Goal: Complete application form

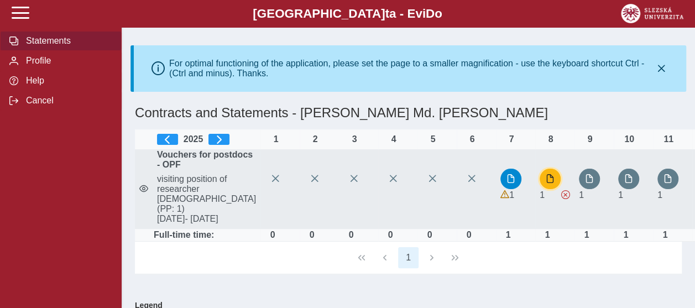
click at [546, 183] on span "button" at bounding box center [550, 178] width 9 height 9
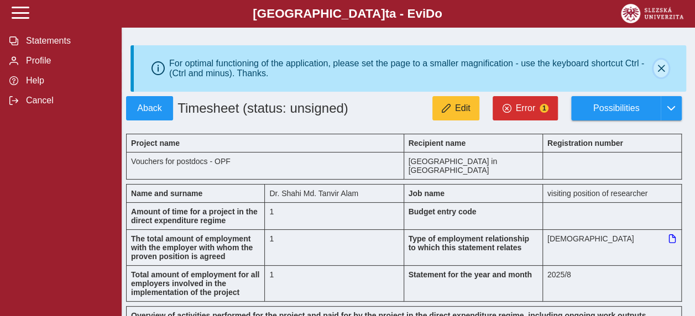
click at [666, 73] on button "button" at bounding box center [660, 69] width 15 height 18
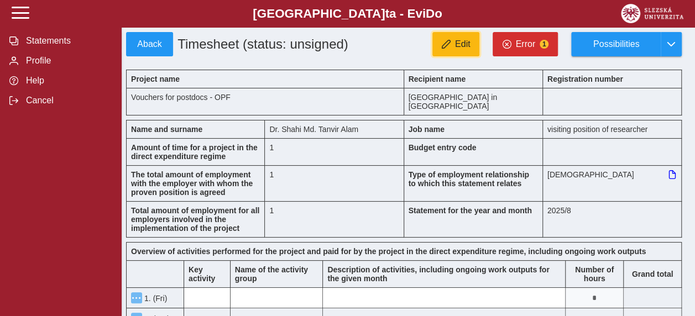
click at [465, 46] on span "Edit" at bounding box center [462, 44] width 15 height 10
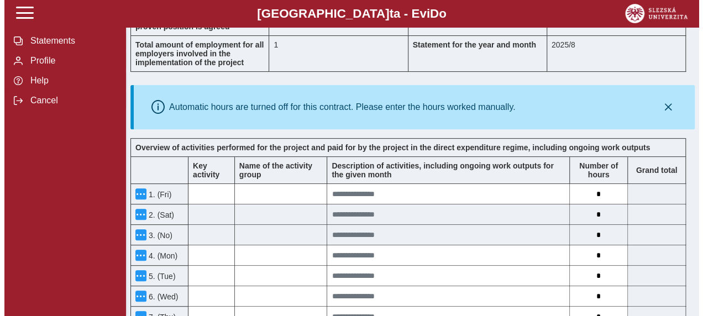
scroll to position [221, 0]
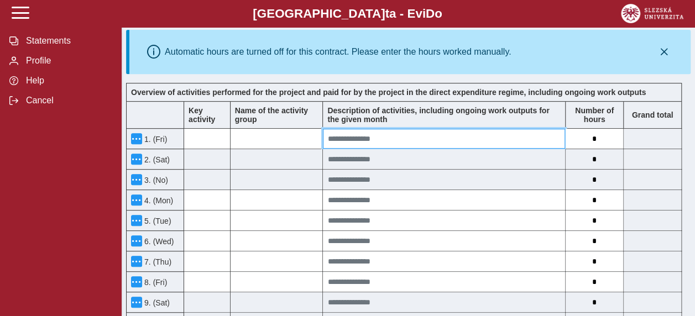
click at [357, 129] on input at bounding box center [444, 139] width 242 height 20
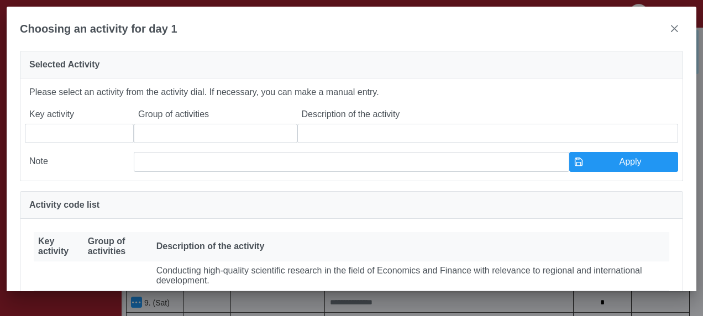
scroll to position [111, 0]
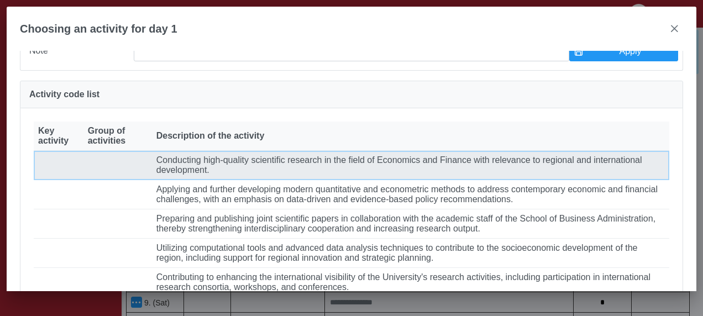
click at [308, 175] on font "Conducting high-quality scientific research in the field of Economics and Finan…" at bounding box center [399, 164] width 486 height 19
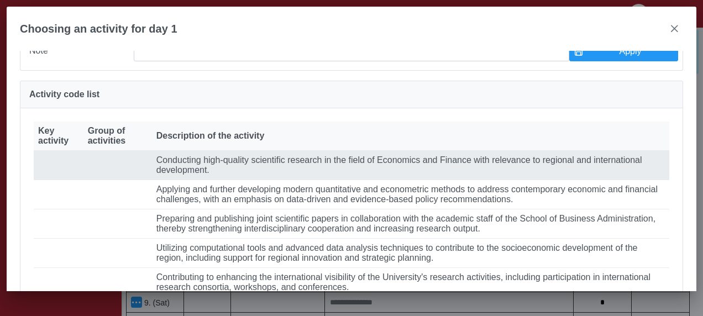
type input "**********"
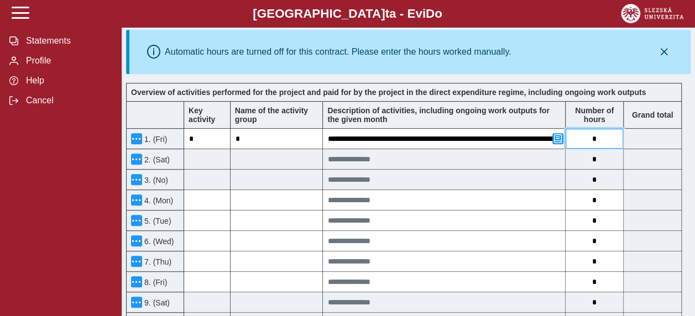
click at [600, 134] on input "*" at bounding box center [593, 139] width 57 height 20
type input "*"
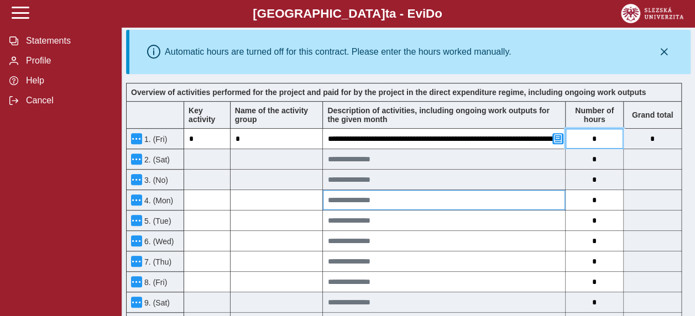
type input "*"
click at [408, 190] on input at bounding box center [444, 200] width 242 height 20
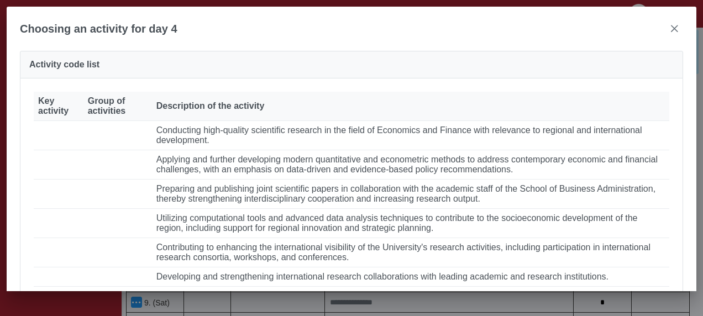
scroll to position [166, 0]
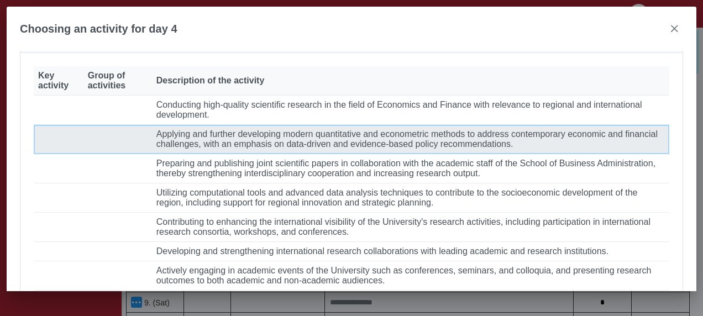
click at [315, 149] on font "Applying and further developing modern quantitative and econometric methods to …" at bounding box center [406, 138] width 501 height 19
type input "**********"
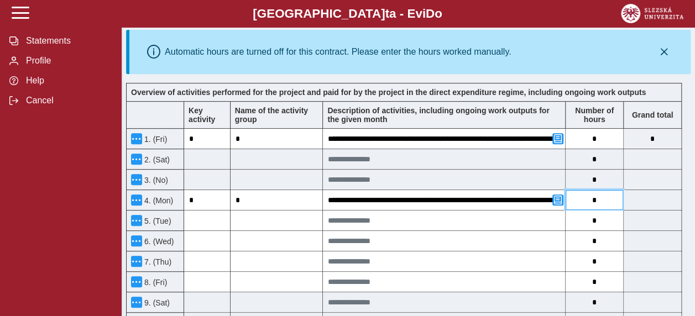
click at [607, 191] on input "*" at bounding box center [593, 200] width 57 height 20
type input "*"
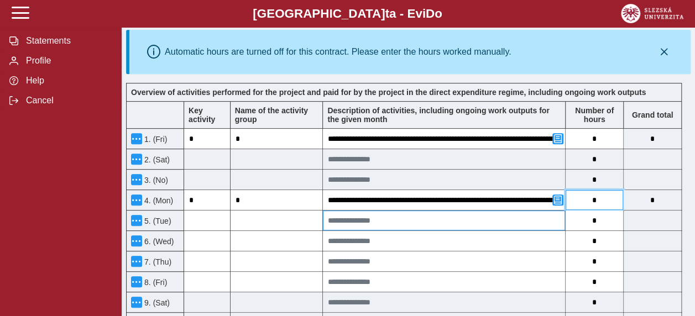
type input "*"
click at [470, 211] on input at bounding box center [444, 221] width 242 height 20
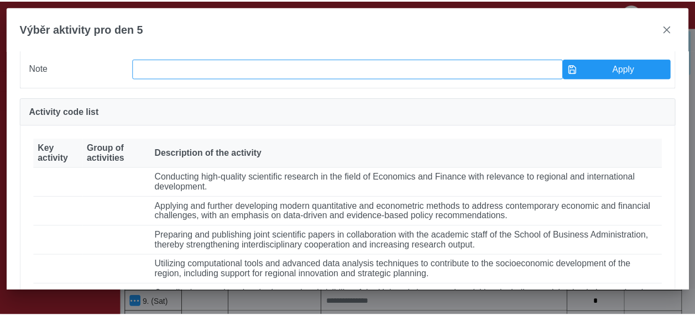
scroll to position [111, 0]
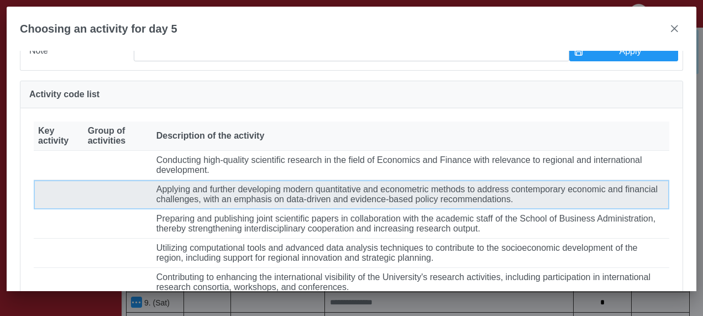
click at [251, 204] on font "Applying and further developing modern quantitative and econometric methods to …" at bounding box center [406, 194] width 501 height 19
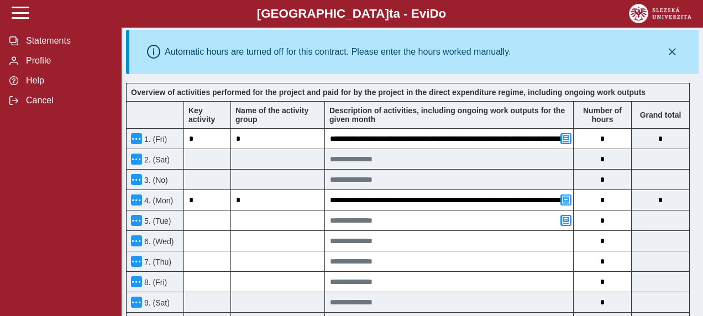
type input "**********"
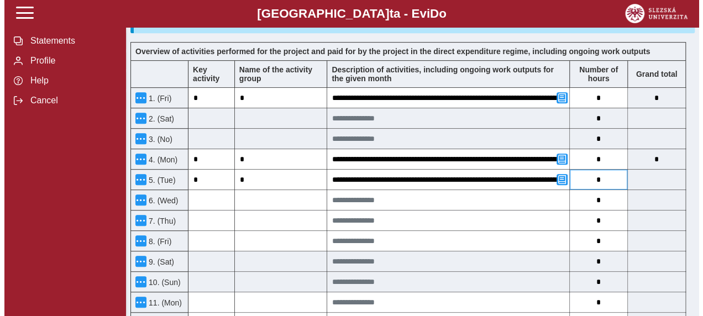
scroll to position [276, 0]
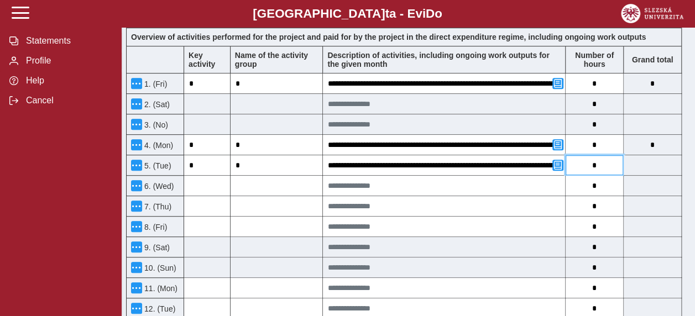
click at [601, 155] on input "*" at bounding box center [593, 165] width 57 height 20
type input "*"
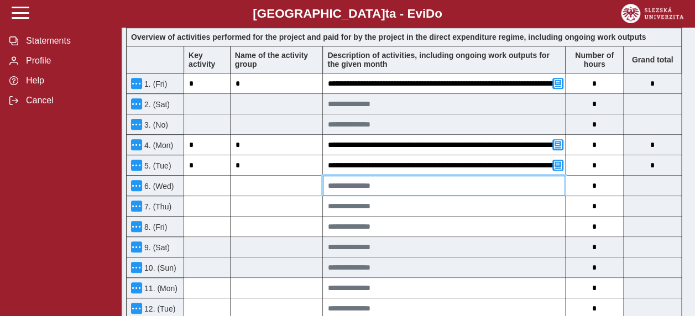
click at [442, 176] on input at bounding box center [444, 186] width 242 height 20
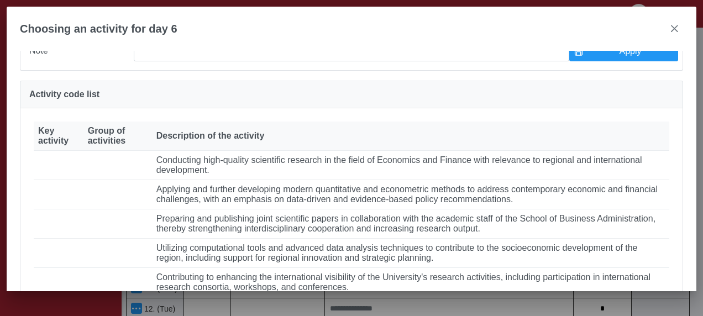
scroll to position [166, 0]
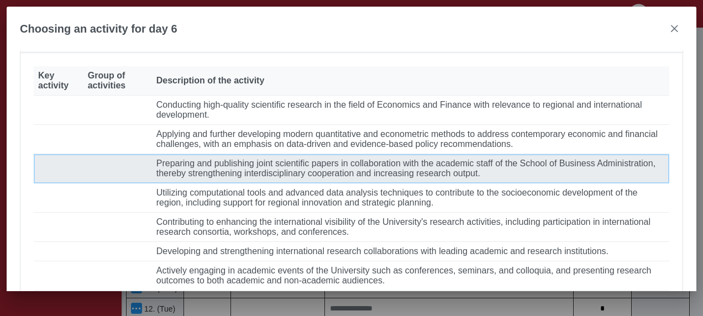
click at [339, 178] on font "Preparing and publishing joint scientific papers in collaboration with the acad…" at bounding box center [405, 168] width 499 height 19
type input "**********"
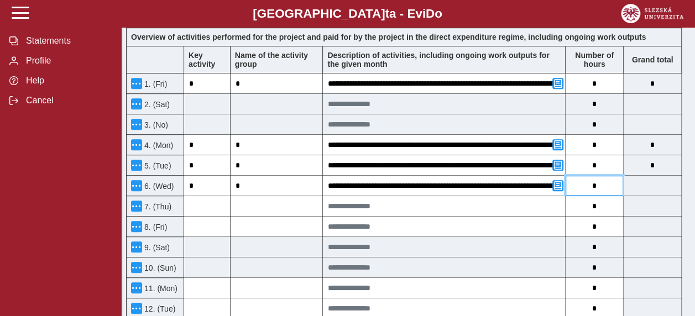
click at [615, 178] on input "*" at bounding box center [593, 186] width 57 height 20
type input "*"
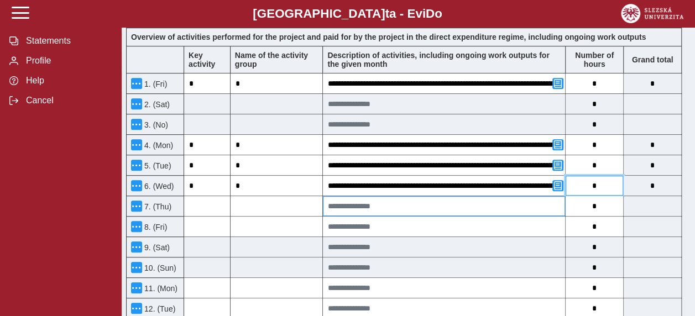
type input "*"
click at [406, 196] on input at bounding box center [444, 206] width 242 height 20
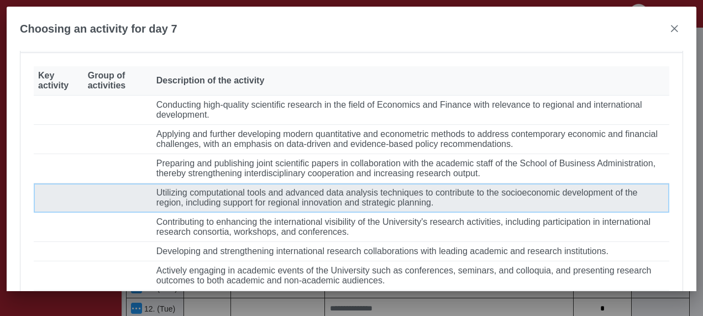
click at [339, 207] on font "Utilizing computational tools and advanced data analysis techniques to contribu…" at bounding box center [396, 197] width 481 height 19
type input "**********"
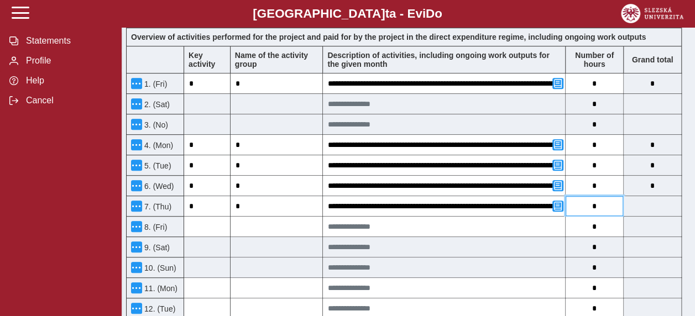
click at [599, 196] on input "*" at bounding box center [593, 206] width 57 height 20
type input "*"
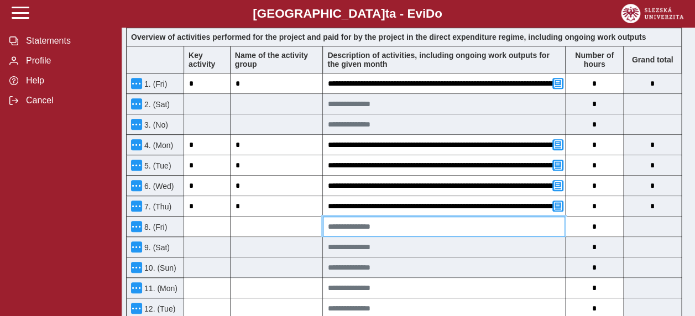
click at [434, 217] on input at bounding box center [444, 227] width 242 height 20
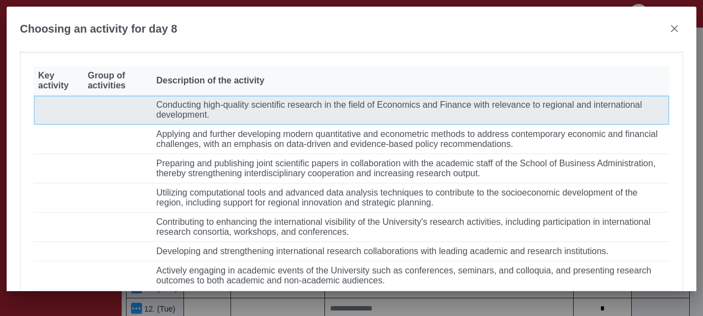
click at [265, 119] on font "Conducting high-quality scientific research in the field of Economics and Finan…" at bounding box center [399, 109] width 486 height 19
type input "**********"
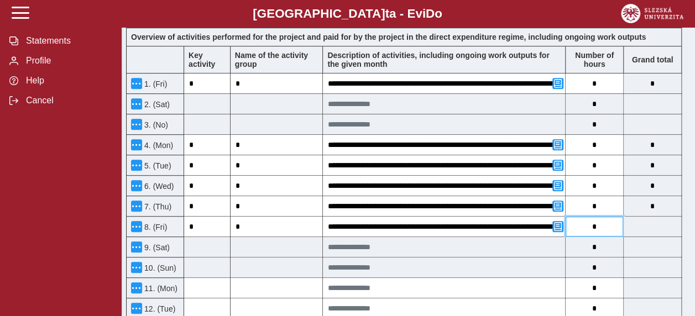
click at [614, 217] on input "*" at bounding box center [593, 227] width 57 height 20
type input "*"
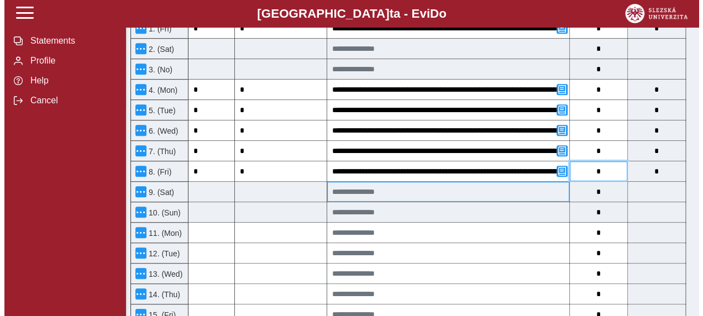
scroll to position [387, 0]
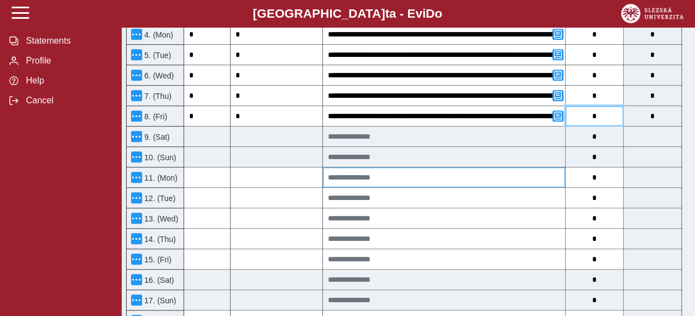
type input "*"
click at [436, 168] on input at bounding box center [444, 177] width 242 height 20
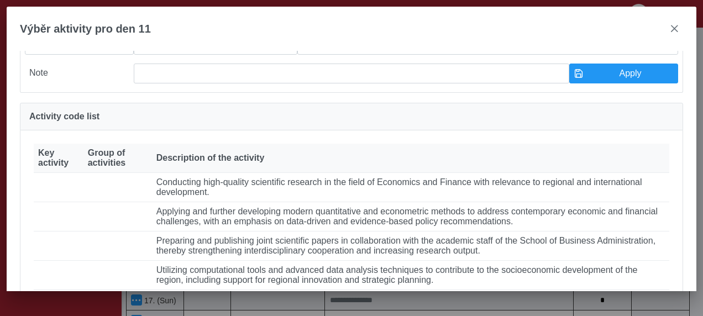
scroll to position [111, 0]
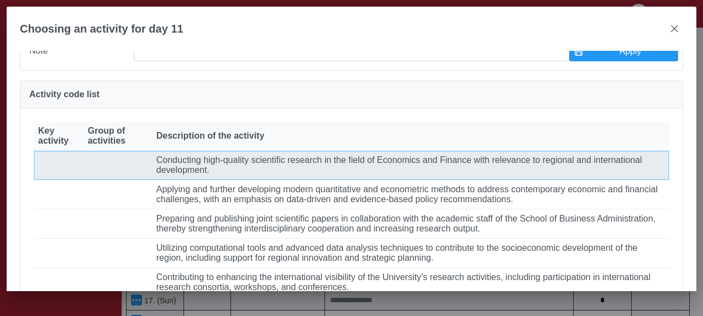
click at [302, 171] on font "Conducting high-quality scientific research in the field of Economics and Finan…" at bounding box center [399, 164] width 486 height 19
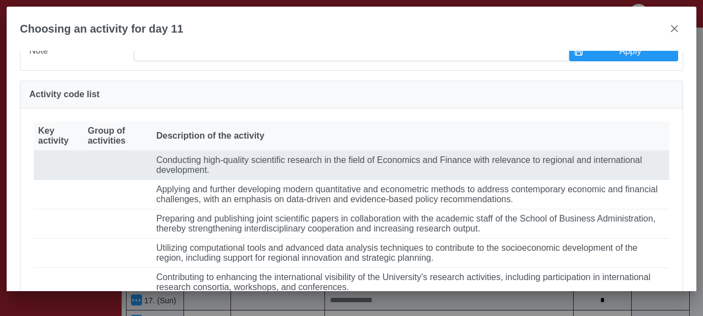
type input "**********"
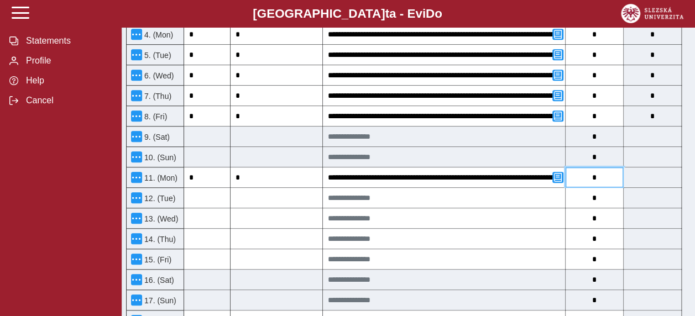
click at [610, 167] on input "*" at bounding box center [593, 177] width 57 height 20
type input "*"
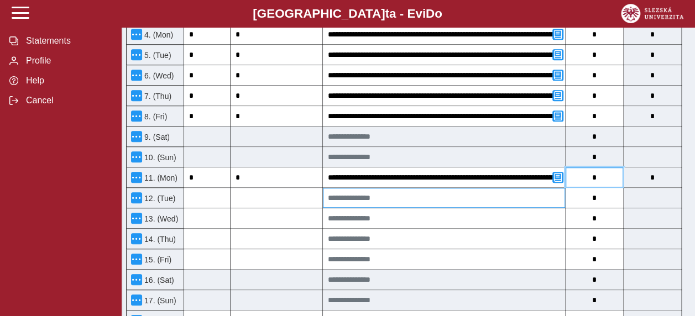
type input "*"
click at [386, 188] on input at bounding box center [444, 198] width 242 height 20
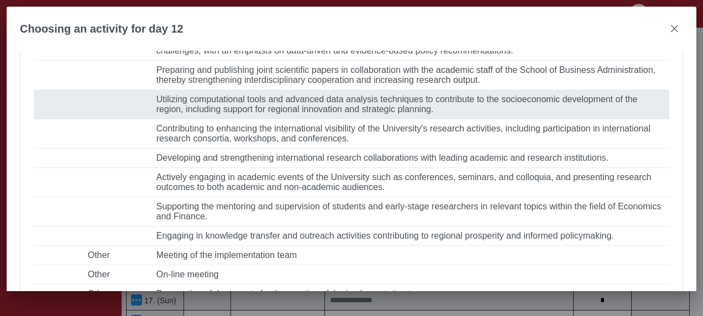
scroll to position [276, 0]
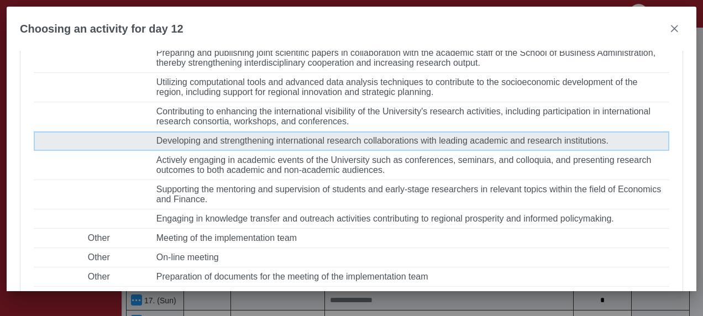
click at [392, 145] on font "Developing and strengthening international research collaborations with leading…" at bounding box center [382, 140] width 452 height 9
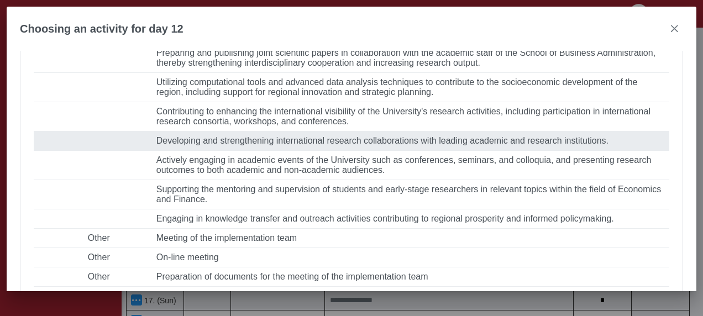
type input "**********"
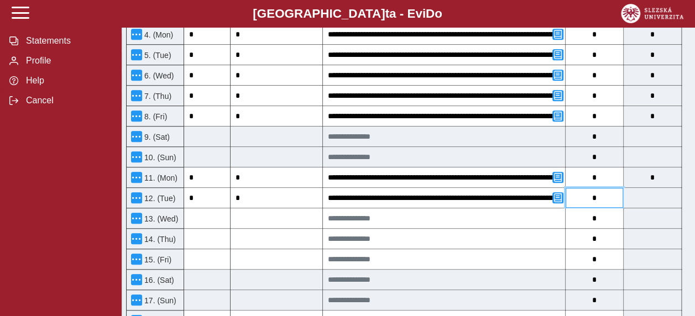
click at [617, 188] on input "*" at bounding box center [593, 198] width 57 height 20
type input "*"
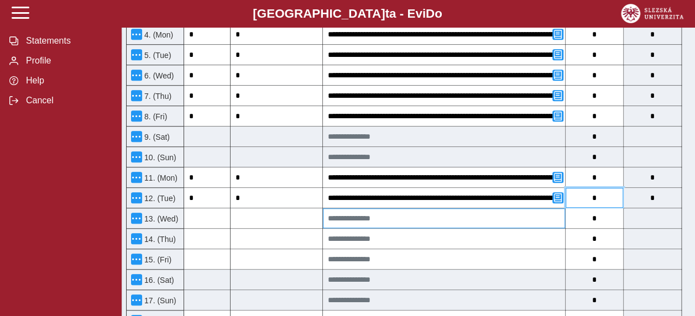
type input "*"
click at [436, 208] on input at bounding box center [444, 218] width 242 height 20
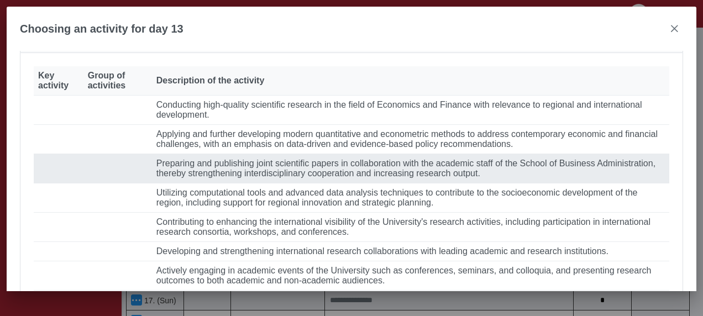
scroll to position [221, 0]
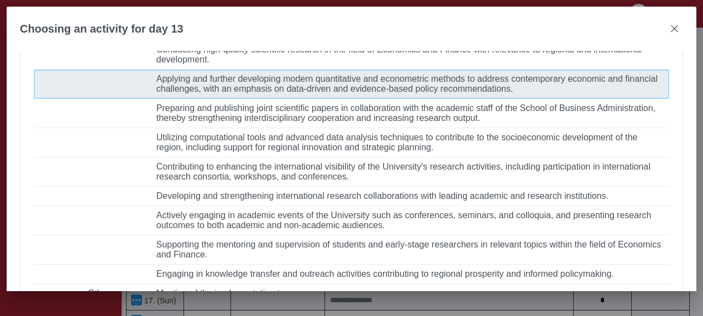
click at [262, 93] on font "Applying and further developing modern quantitative and econometric methods to …" at bounding box center [406, 83] width 501 height 19
type input "**********"
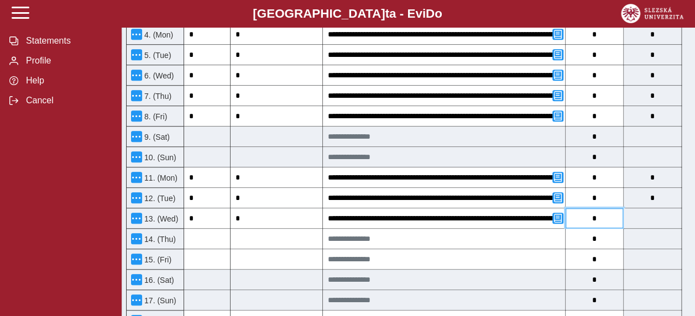
click at [617, 208] on input "*" at bounding box center [593, 218] width 57 height 20
type input "*"
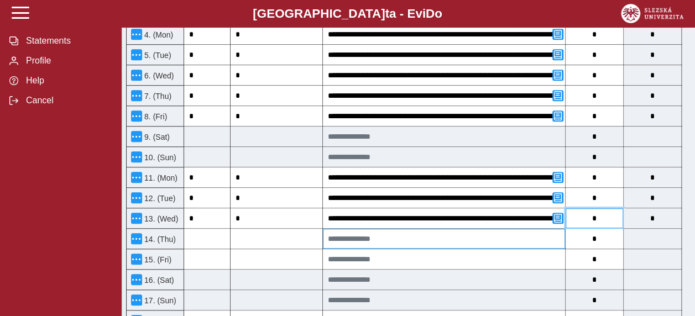
type input "*"
click at [390, 229] on input at bounding box center [444, 239] width 242 height 20
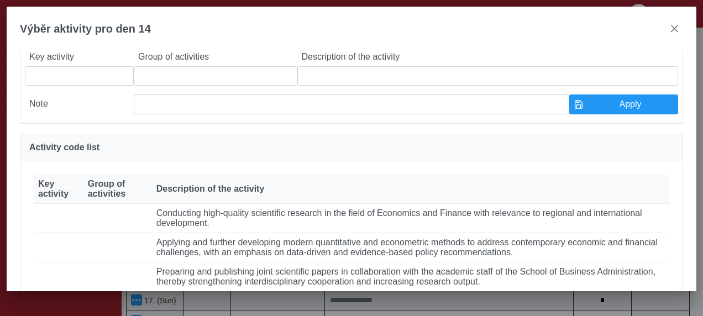
scroll to position [111, 0]
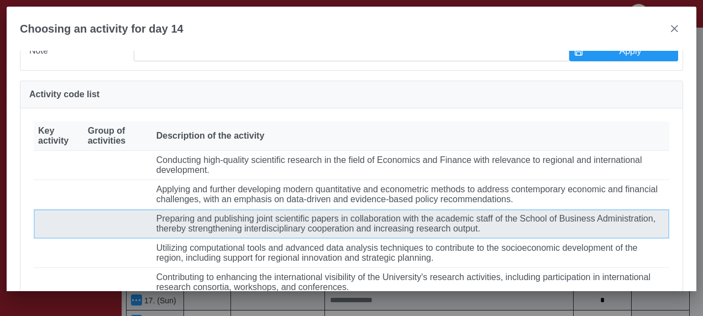
click at [294, 233] on font "Preparing and publishing joint scientific papers in collaboration with the acad…" at bounding box center [405, 223] width 499 height 19
type input "**********"
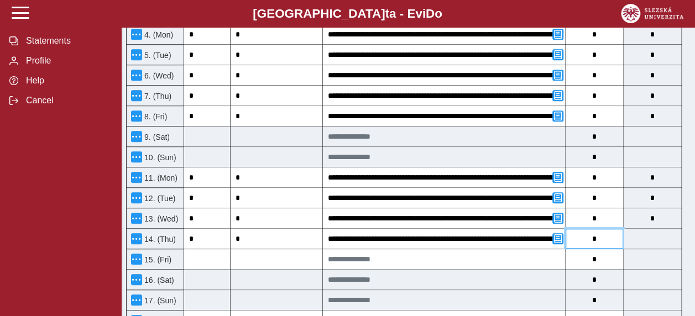
click at [610, 229] on input "*" at bounding box center [593, 239] width 57 height 20
type input "*"
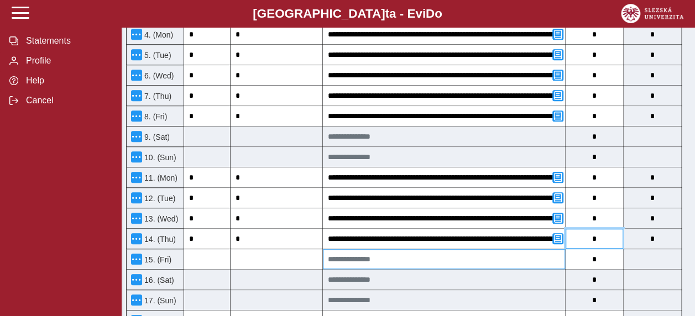
type input "*"
click at [379, 249] on input at bounding box center [444, 259] width 242 height 20
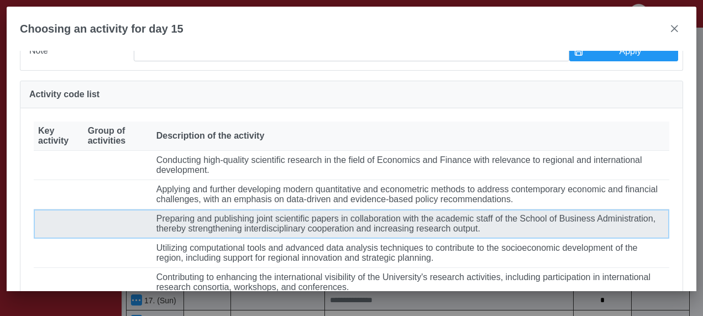
click at [313, 233] on font "Preparing and publishing joint scientific papers in collaboration with the acad…" at bounding box center [405, 223] width 499 height 19
type input "**********"
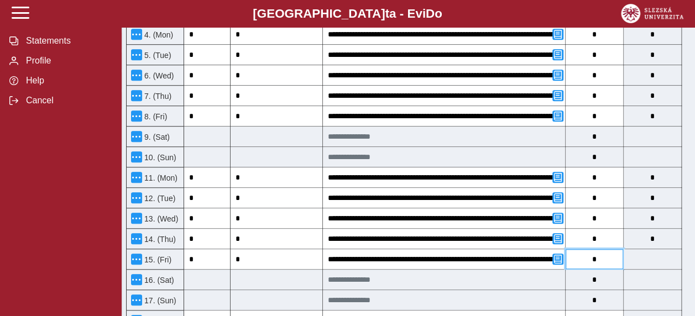
click at [617, 249] on input "*" at bounding box center [593, 259] width 57 height 20
type input "*"
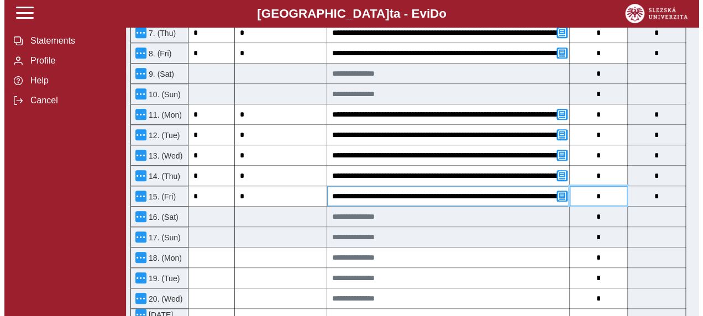
scroll to position [497, 0]
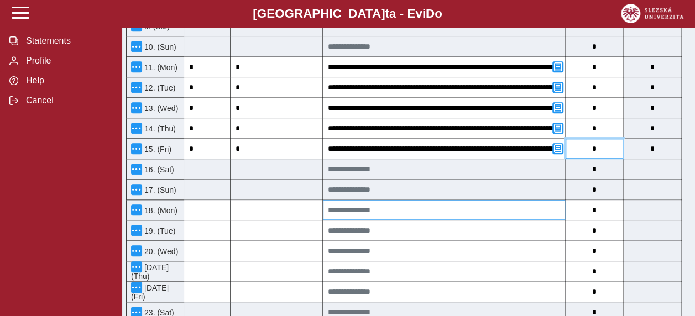
type input "*"
click at [417, 200] on input at bounding box center [444, 210] width 242 height 20
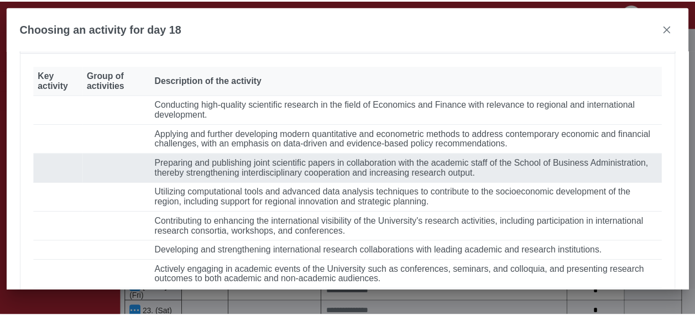
scroll to position [221, 0]
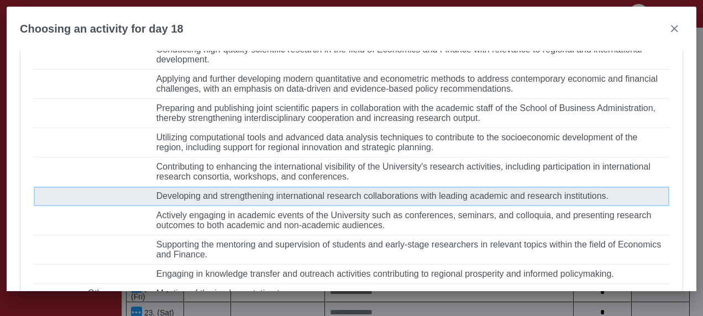
click at [365, 201] on font "Developing and strengthening international research collaborations with leading…" at bounding box center [382, 195] width 452 height 9
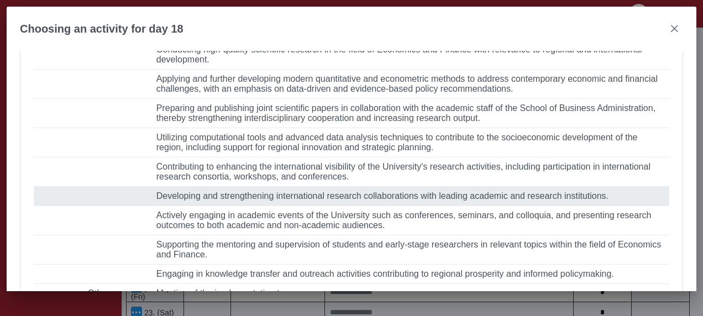
type input "**********"
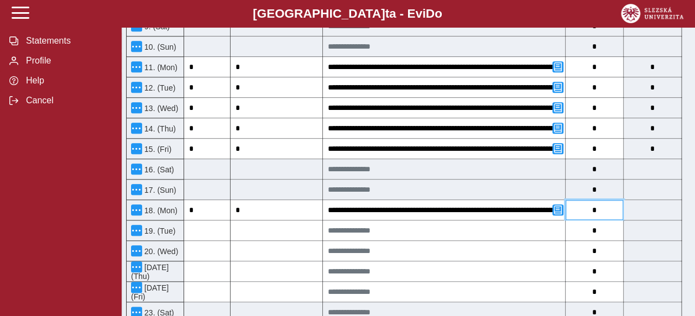
click at [604, 200] on input "*" at bounding box center [593, 210] width 57 height 20
type input "*"
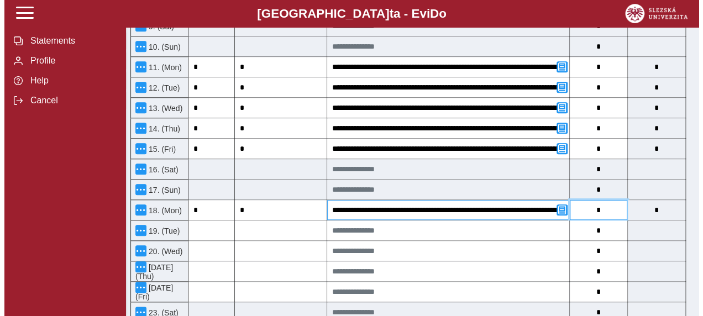
scroll to position [553, 0]
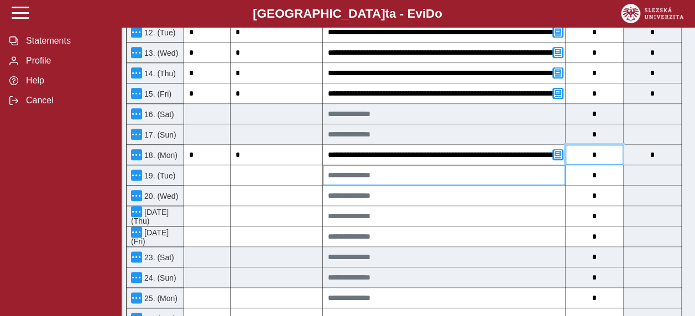
type input "*"
click at [386, 165] on input at bounding box center [444, 175] width 242 height 20
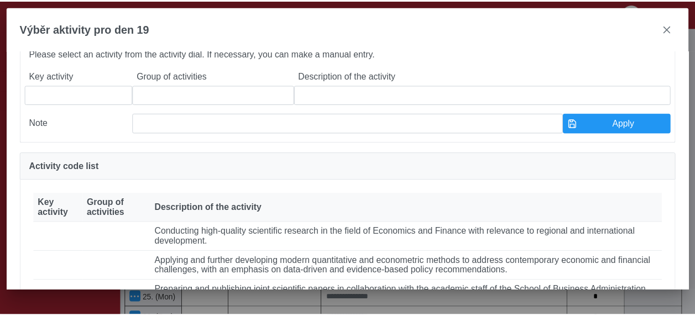
scroll to position [55, 0]
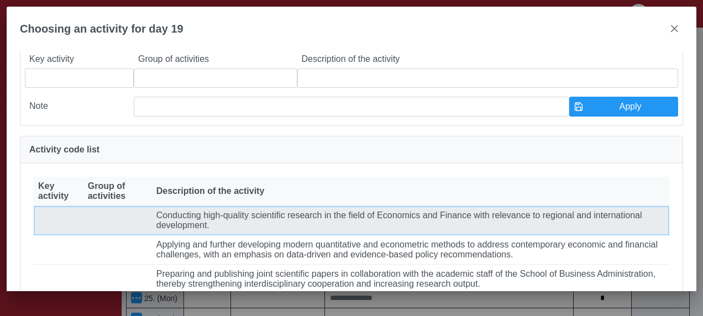
click at [376, 226] on font "Conducting high-quality scientific research in the field of Economics and Finan…" at bounding box center [399, 220] width 486 height 19
type input "**********"
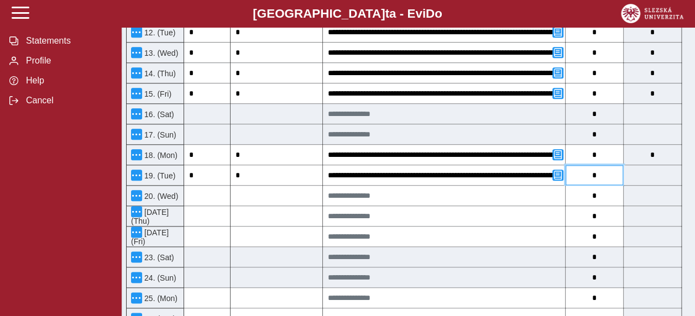
click at [604, 165] on input "*" at bounding box center [593, 175] width 57 height 20
type input "*"
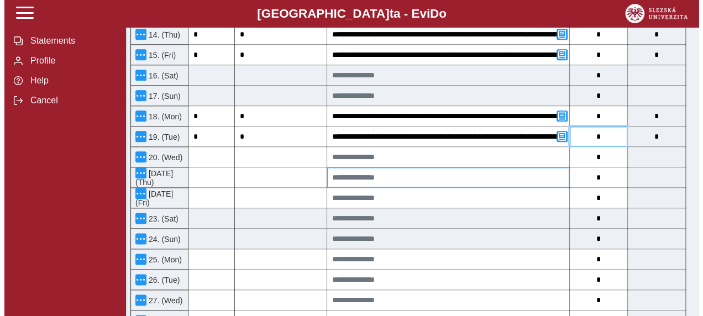
scroll to position [608, 0]
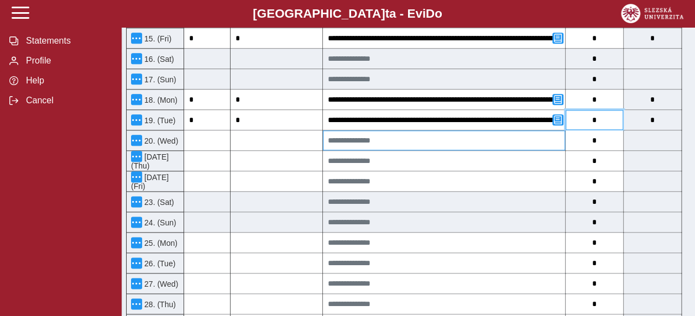
type input "*"
click at [434, 130] on input at bounding box center [444, 140] width 242 height 20
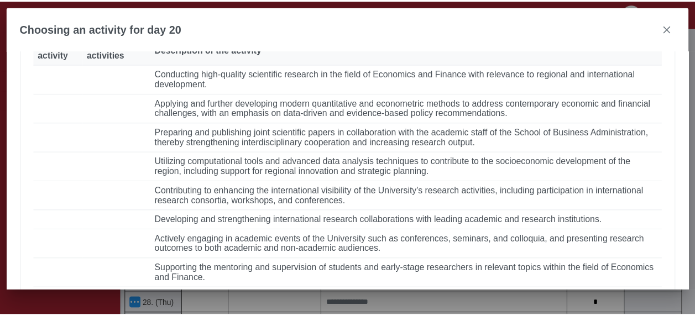
scroll to position [221, 0]
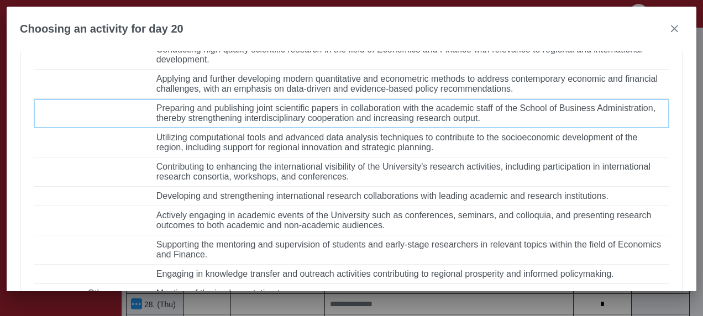
click at [434, 123] on font "Preparing and publishing joint scientific papers in collaboration with the acad…" at bounding box center [405, 112] width 499 height 19
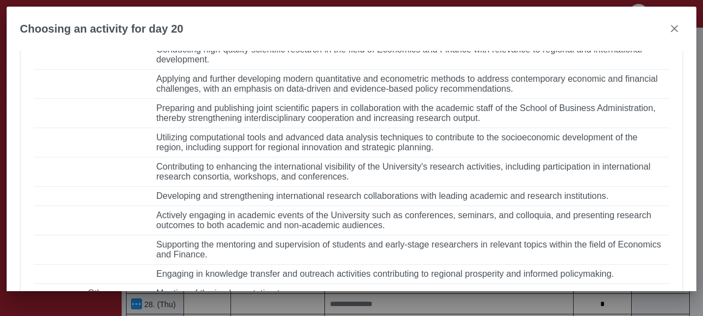
type input "**********"
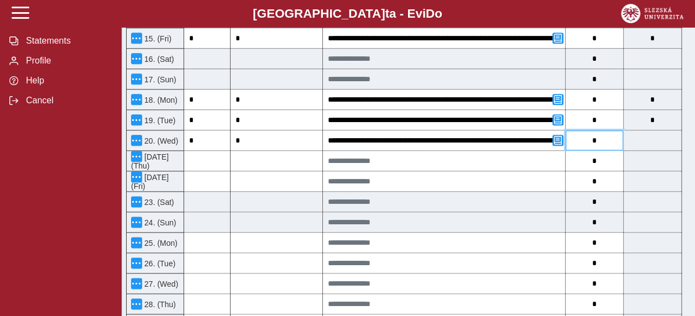
click at [614, 130] on input "*" at bounding box center [593, 140] width 57 height 20
type input "*"
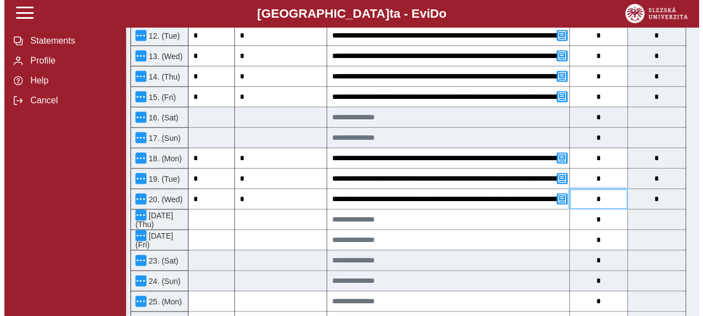
scroll to position [609, 0]
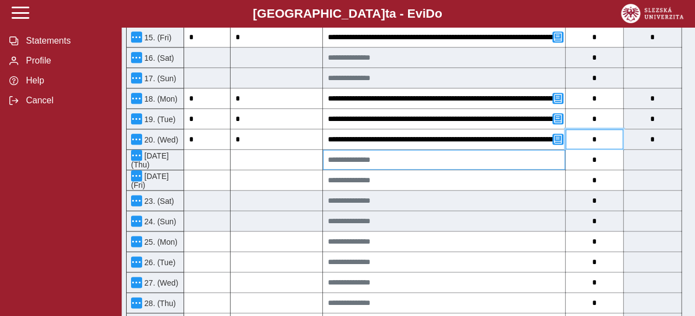
type input "*"
click at [412, 150] on input at bounding box center [444, 160] width 242 height 20
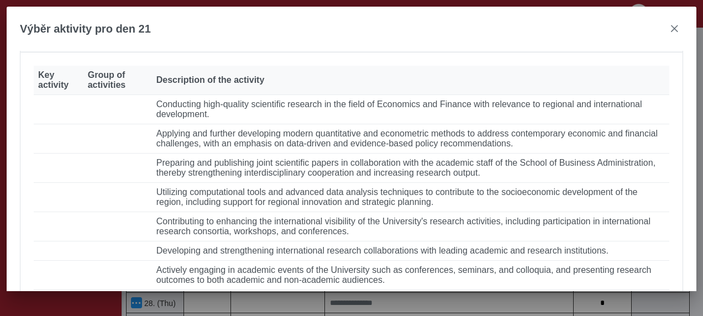
scroll to position [221, 0]
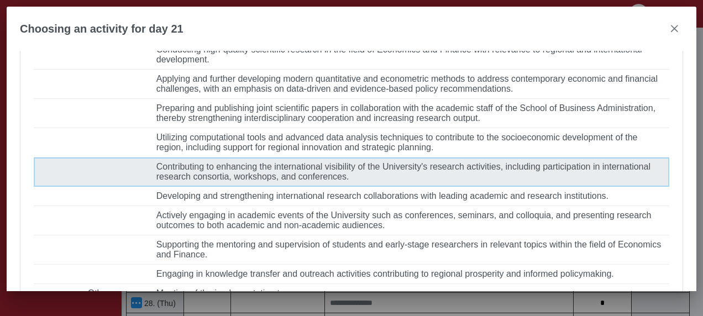
click at [267, 181] on font "Contributing to enhancing the international visibility of the University's rese…" at bounding box center [403, 171] width 494 height 19
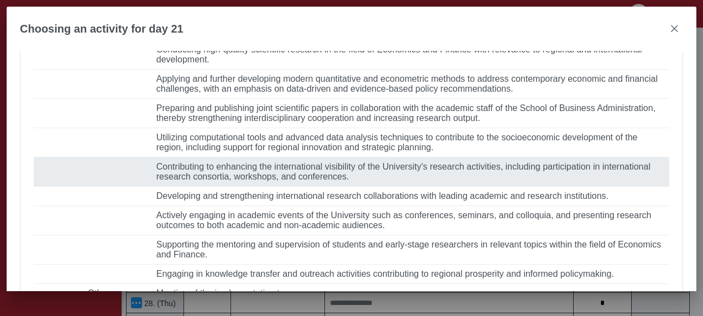
type input "**********"
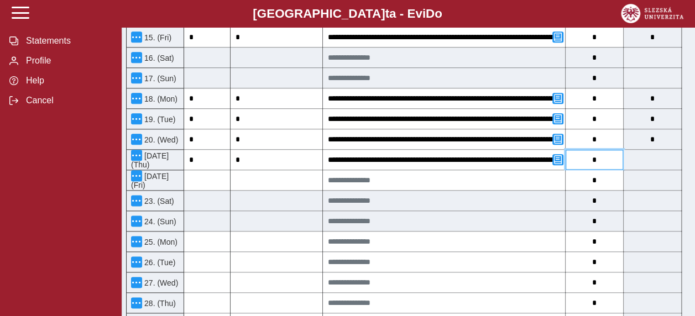
click at [604, 150] on input "*" at bounding box center [593, 160] width 57 height 20
type input "*"
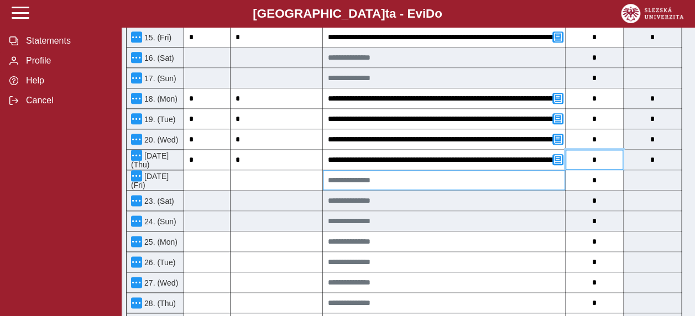
type input "*"
click at [374, 170] on input at bounding box center [444, 180] width 242 height 20
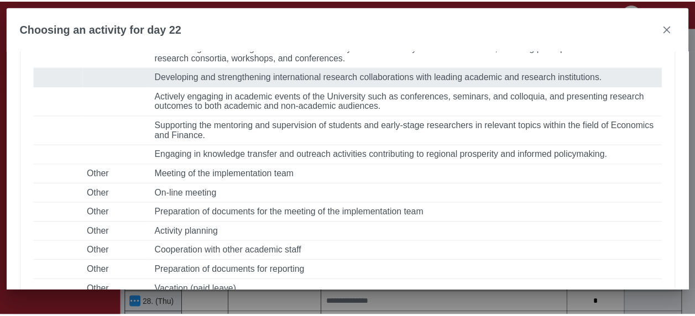
scroll to position [387, 0]
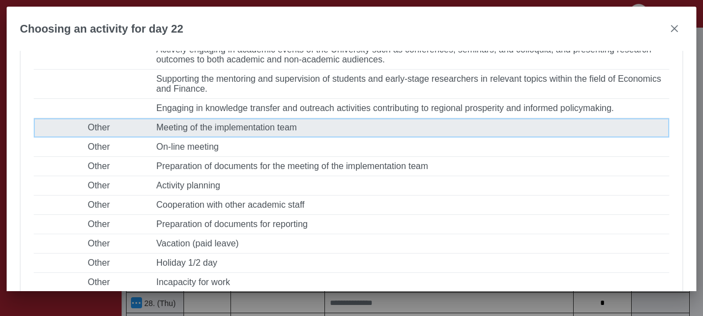
click at [272, 132] on font "Meeting of the implementation team" at bounding box center [226, 127] width 140 height 9
type input "*******"
type input "**********"
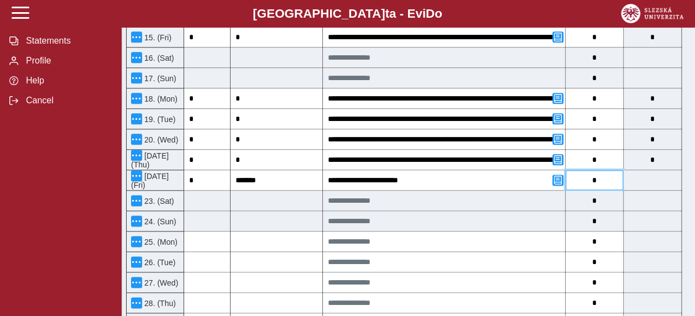
click at [601, 170] on input "*" at bounding box center [593, 180] width 57 height 20
type input "*"
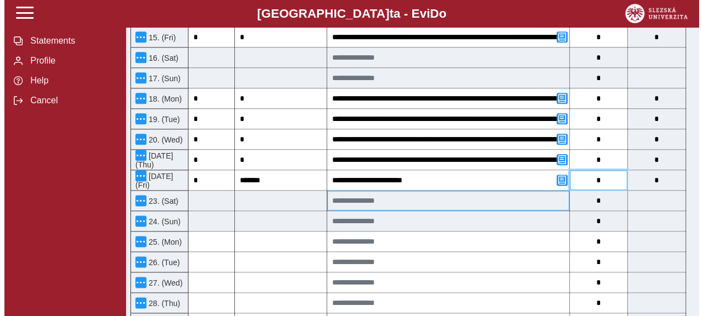
scroll to position [664, 0]
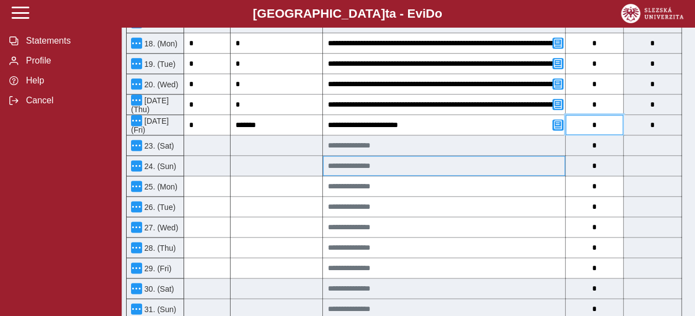
type input "*"
click at [400, 156] on input at bounding box center [444, 166] width 242 height 20
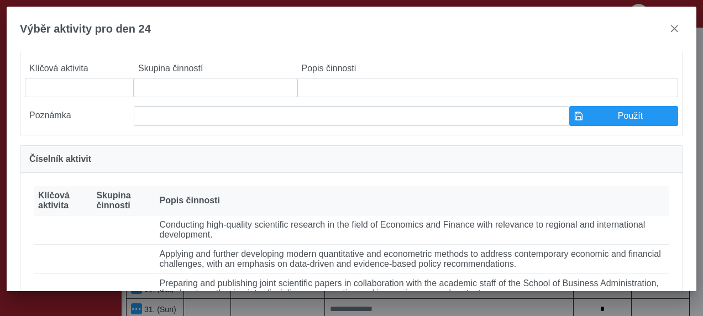
scroll to position [166, 0]
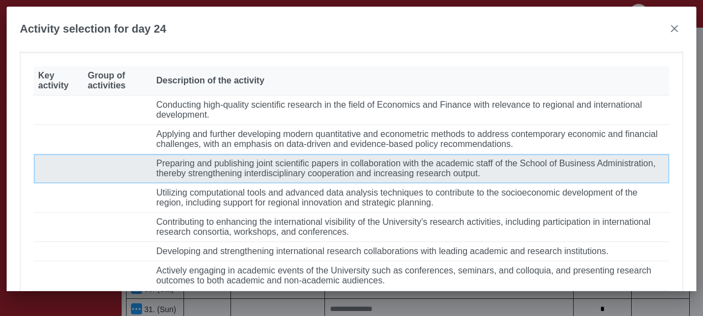
click at [293, 178] on font "Preparing and publishing joint scientific papers in collaboration with the acad…" at bounding box center [405, 168] width 499 height 19
type input "**********"
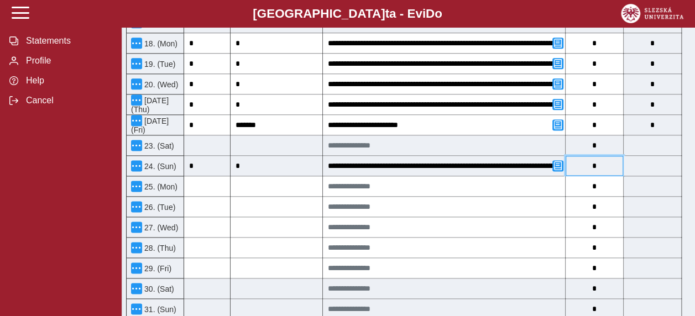
click at [605, 156] on input "*" at bounding box center [593, 166] width 57 height 20
type input "*"
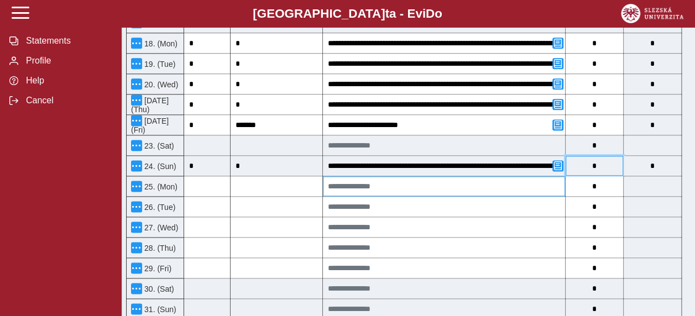
type input "*"
click at [464, 176] on input at bounding box center [444, 186] width 242 height 20
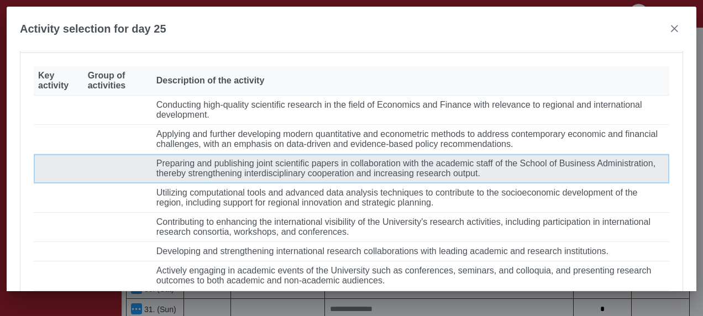
click at [252, 178] on font "Preparing and publishing joint scientific papers in collaboration with the acad…" at bounding box center [405, 168] width 499 height 19
type input "**********"
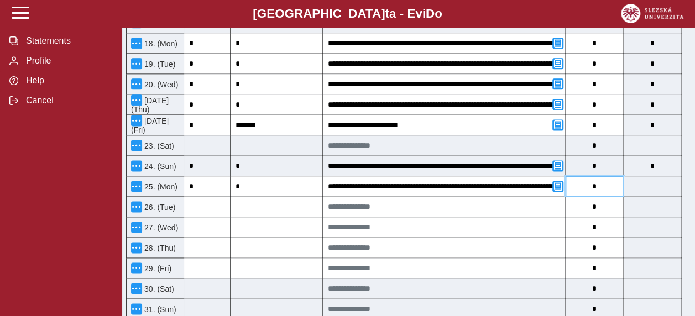
click at [605, 176] on input "*" at bounding box center [593, 186] width 57 height 20
type input "*"
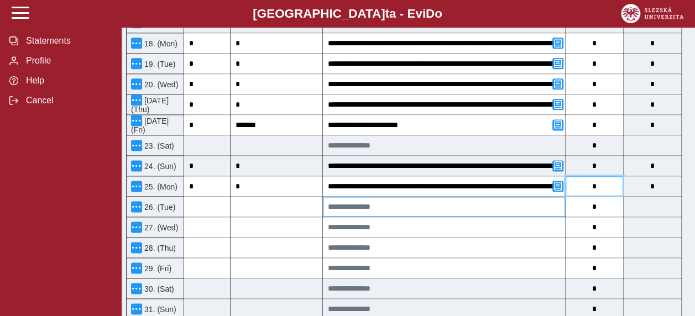
type input "*"
click at [398, 197] on input at bounding box center [444, 207] width 242 height 20
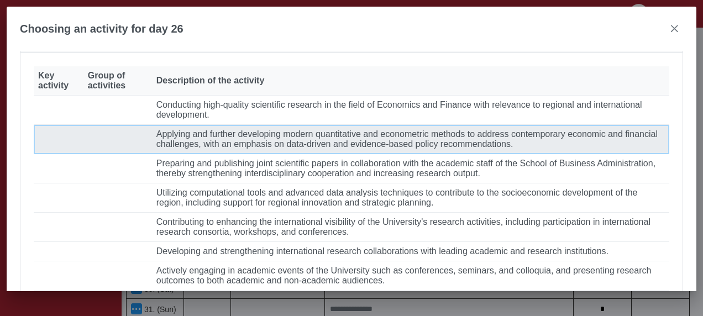
click at [412, 149] on font "Applying and further developing modern quantitative and econometric methods to …" at bounding box center [406, 138] width 501 height 19
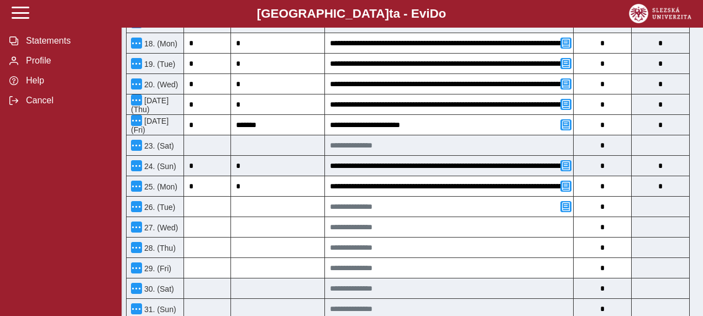
type input "**********"
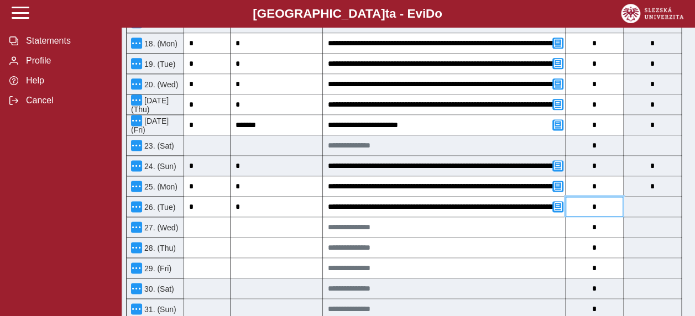
click at [607, 197] on input "*" at bounding box center [593, 207] width 57 height 20
type input "*"
click at [401, 217] on input at bounding box center [444, 227] width 242 height 20
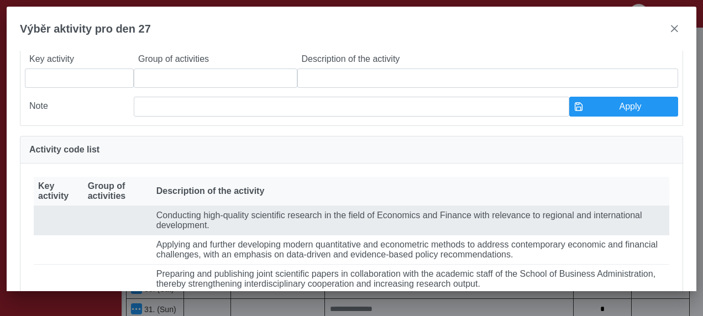
scroll to position [111, 0]
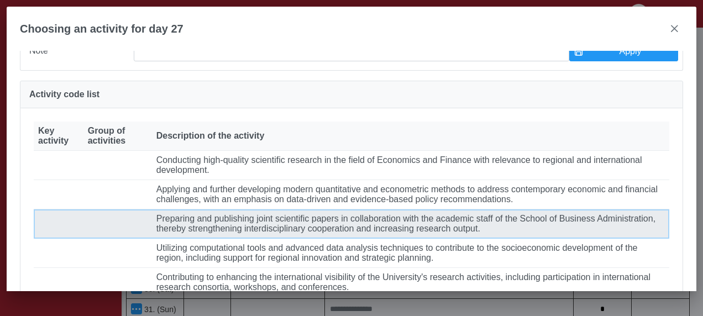
click at [285, 233] on font "Preparing and publishing joint scientific papers in collaboration with the acad…" at bounding box center [405, 223] width 499 height 19
type input "**********"
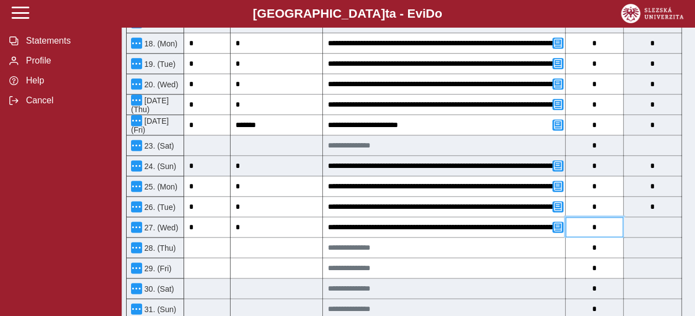
click at [607, 217] on input "*" at bounding box center [593, 227] width 57 height 20
type input "*"
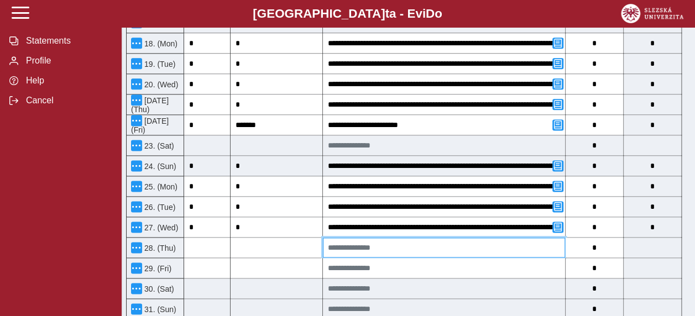
click at [384, 238] on input at bounding box center [444, 248] width 242 height 20
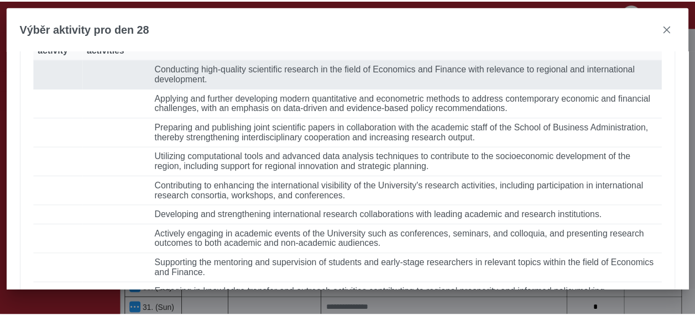
scroll to position [221, 0]
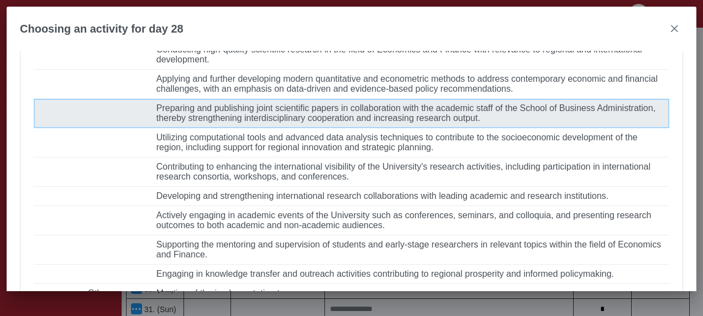
click at [558, 128] on td "Popis činnosti Preparing and publishing joint scientific papers in collaboratio…" at bounding box center [410, 113] width 517 height 29
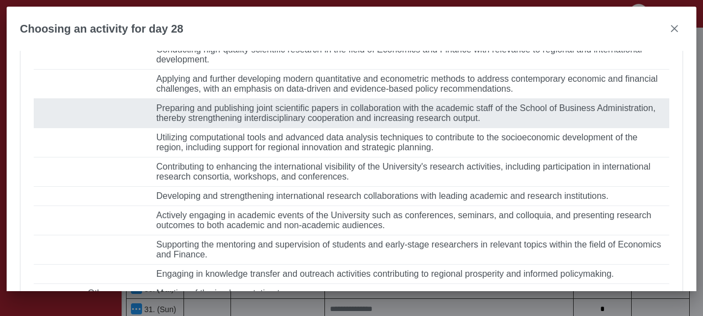
type input "**********"
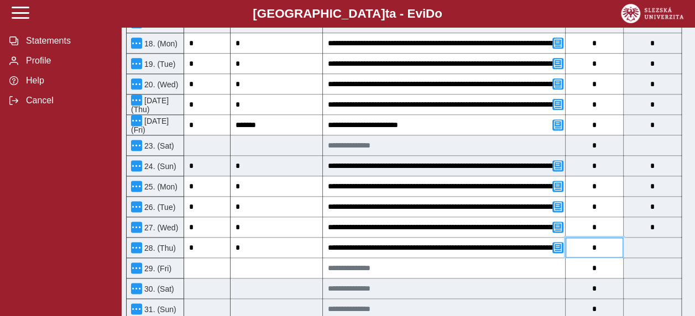
click at [615, 238] on input "*" at bounding box center [593, 248] width 57 height 20
type input "*"
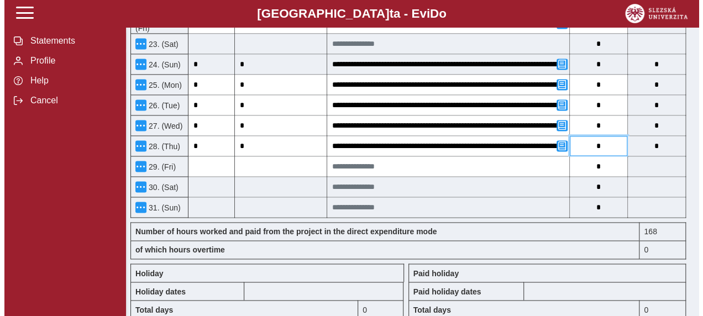
scroll to position [775, 0]
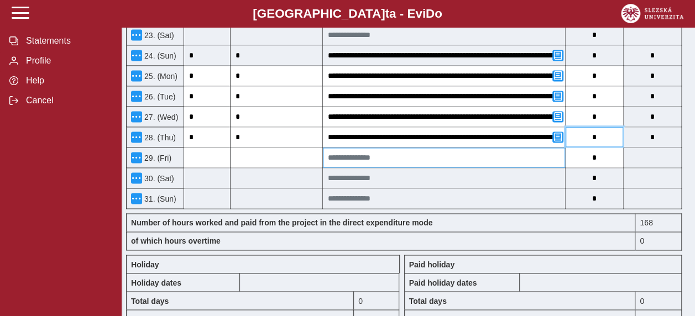
type input "*"
click at [410, 148] on input at bounding box center [444, 158] width 242 height 20
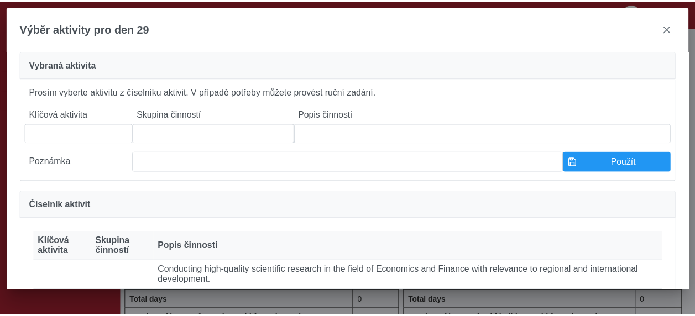
scroll to position [111, 0]
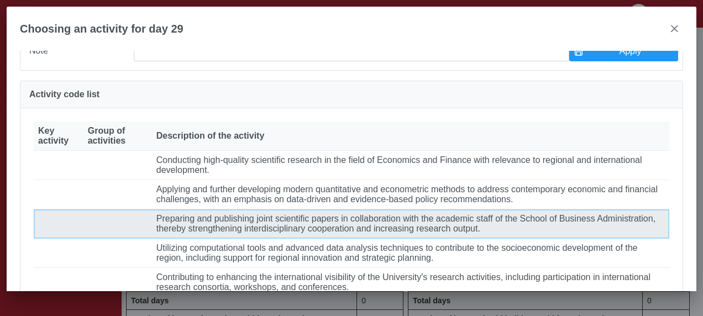
click at [280, 233] on font "Preparing and publishing joint scientific papers in collaboration with the acad…" at bounding box center [405, 223] width 499 height 19
type input "**********"
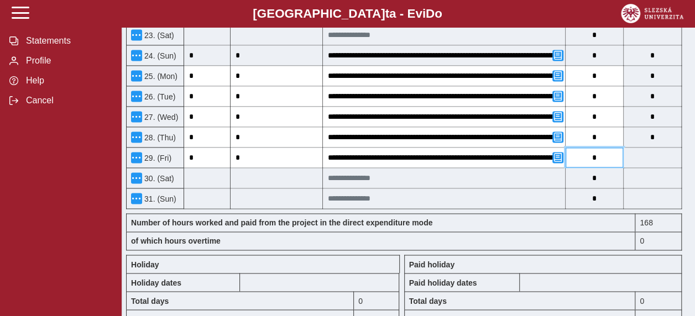
click at [603, 148] on input "*" at bounding box center [593, 158] width 57 height 20
type input "*"
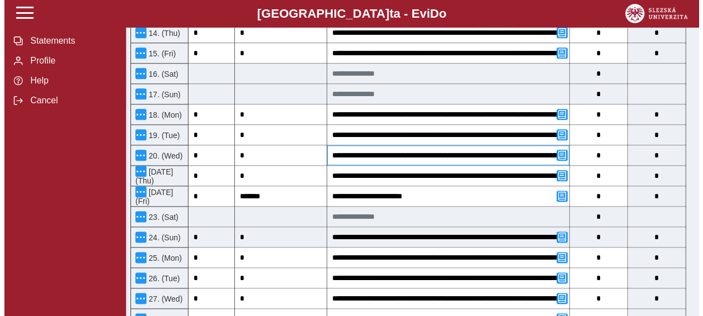
scroll to position [609, 0]
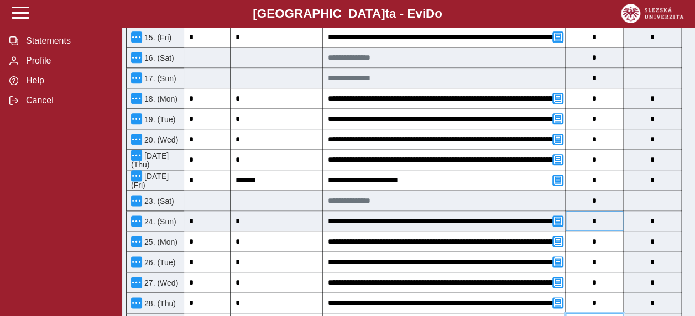
type input "*"
click at [600, 211] on input "*" at bounding box center [593, 221] width 57 height 20
click at [555, 217] on span "button" at bounding box center [557, 221] width 9 height 9
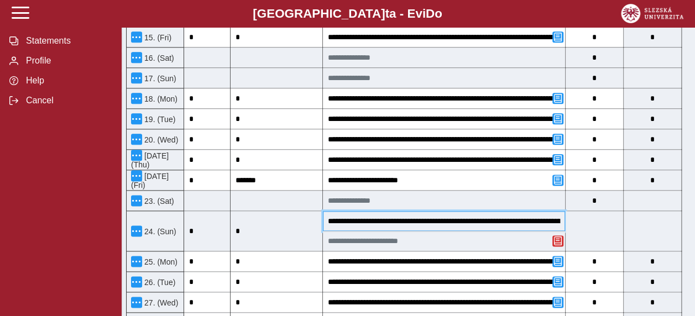
click at [495, 211] on input "**********" at bounding box center [444, 221] width 242 height 20
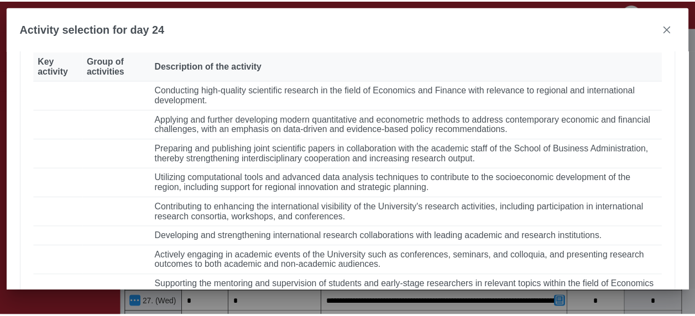
scroll to position [55, 0]
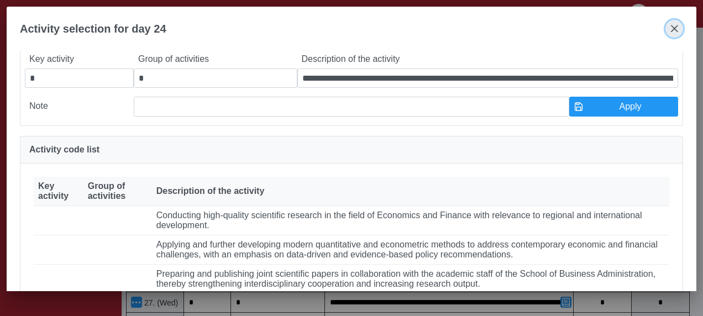
click at [677, 32] on span "close" at bounding box center [674, 28] width 9 height 9
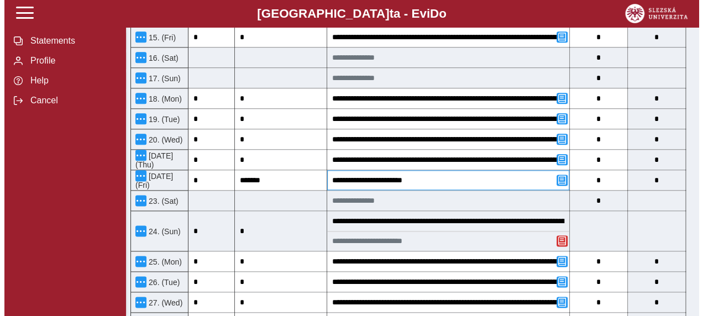
scroll to position [664, 0]
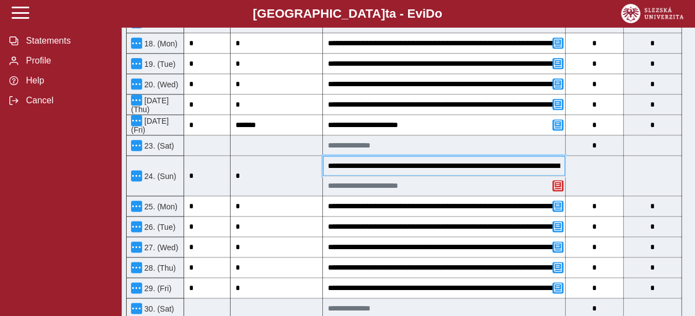
click at [512, 156] on input "**********" at bounding box center [444, 166] width 242 height 20
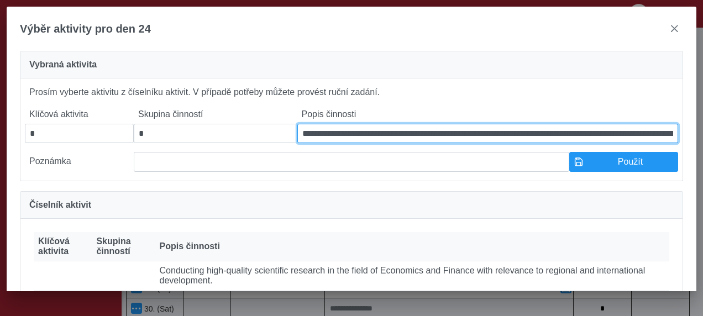
click at [567, 139] on input "**********" at bounding box center [487, 133] width 381 height 19
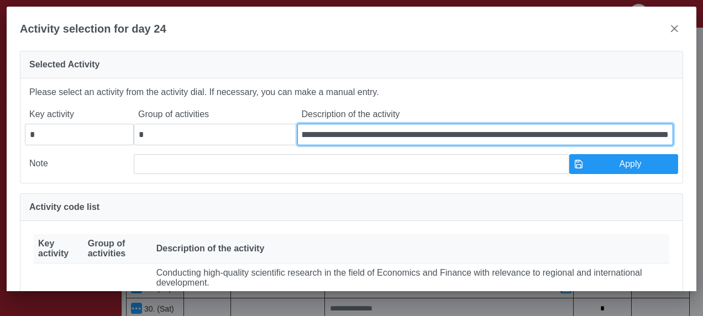
scroll to position [0, 460]
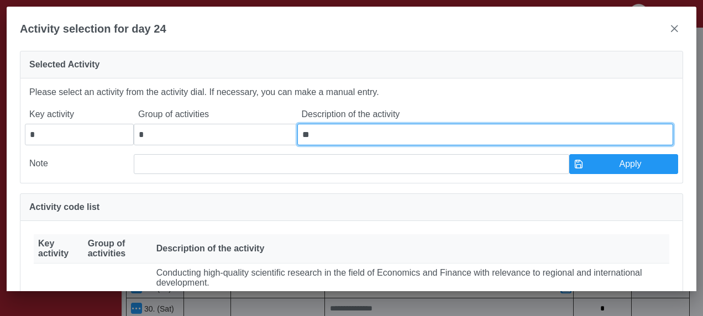
type input "*"
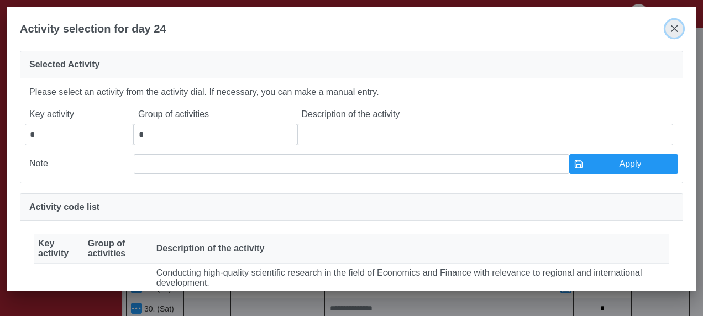
click at [677, 32] on span "close" at bounding box center [674, 28] width 9 height 9
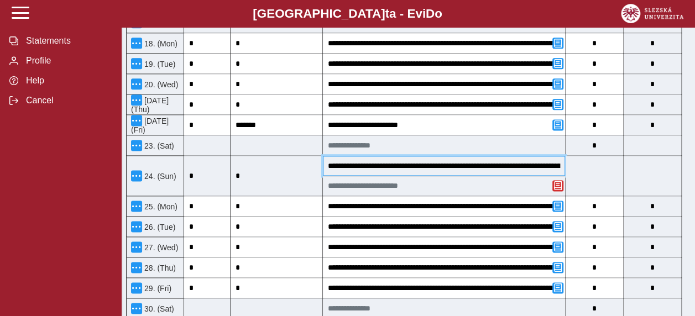
click at [453, 156] on input "**********" at bounding box center [444, 166] width 242 height 20
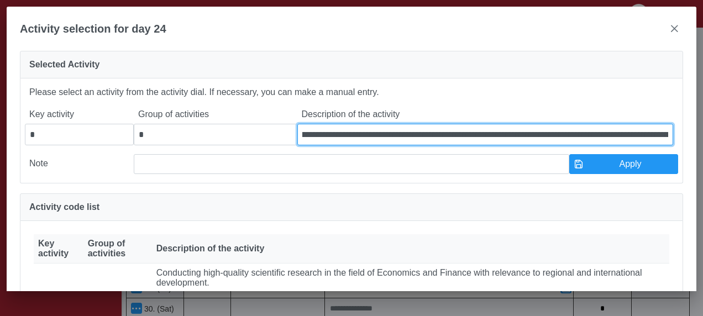
scroll to position [0, 462]
drag, startPoint x: 300, startPoint y: 137, endPoint x: 705, endPoint y: 163, distance: 406.0
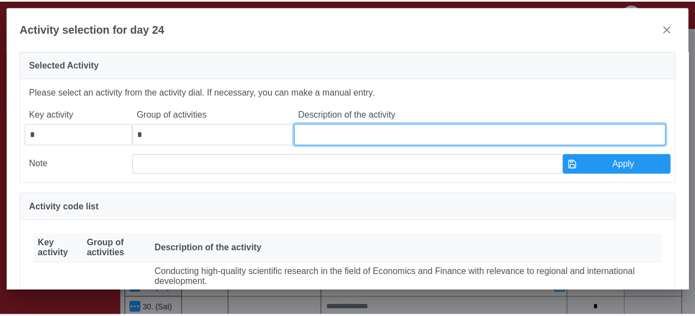
scroll to position [0, 0]
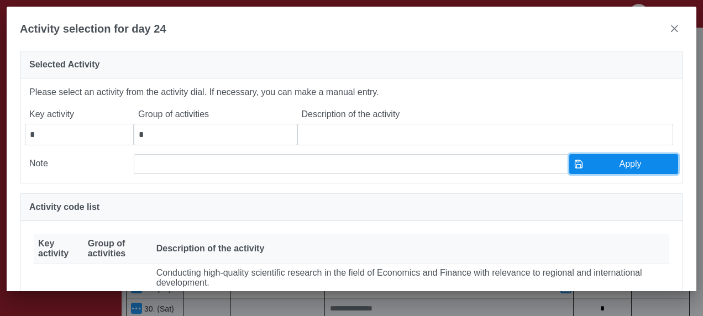
click at [628, 163] on span "Apply" at bounding box center [631, 164] width 86 height 10
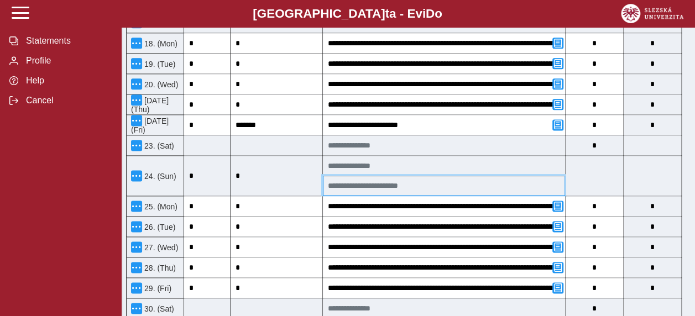
click at [480, 176] on input at bounding box center [444, 186] width 242 height 20
drag, startPoint x: 479, startPoint y: 171, endPoint x: 430, endPoint y: 170, distance: 49.8
click at [430, 176] on input at bounding box center [444, 186] width 242 height 20
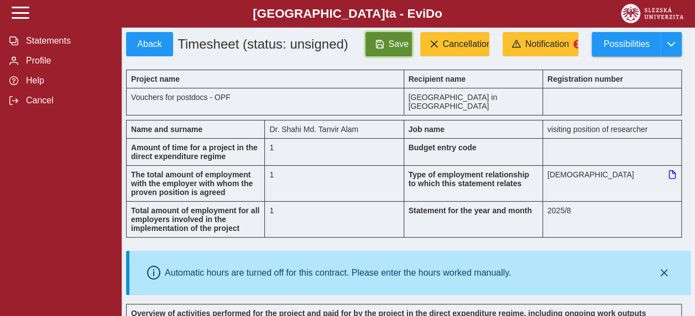
click at [399, 49] on span "Save" at bounding box center [398, 44] width 20 height 10
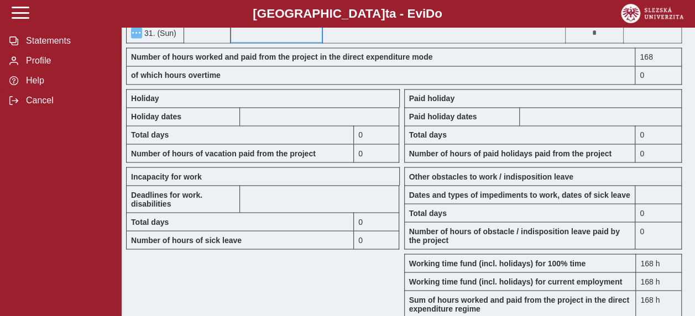
scroll to position [1065, 0]
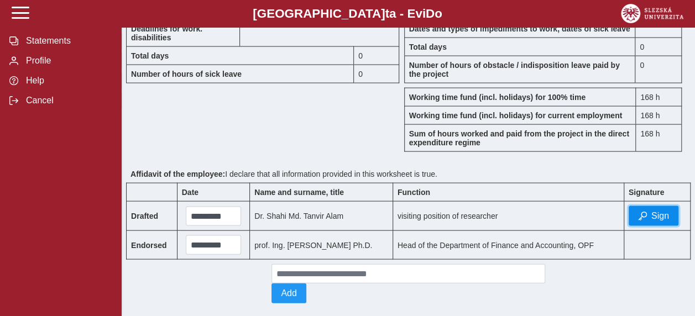
click at [657, 211] on span "Sign" at bounding box center [660, 216] width 18 height 10
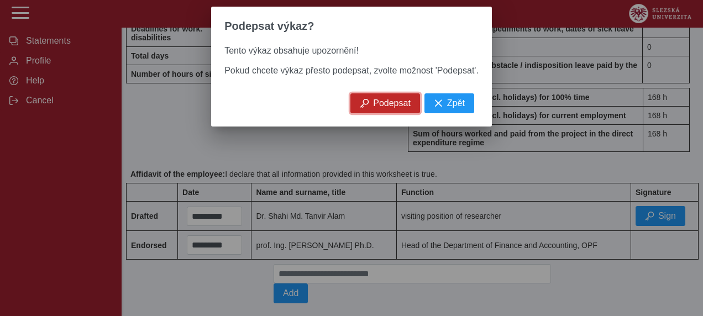
click at [387, 108] on span "Podepsat" at bounding box center [392, 103] width 38 height 10
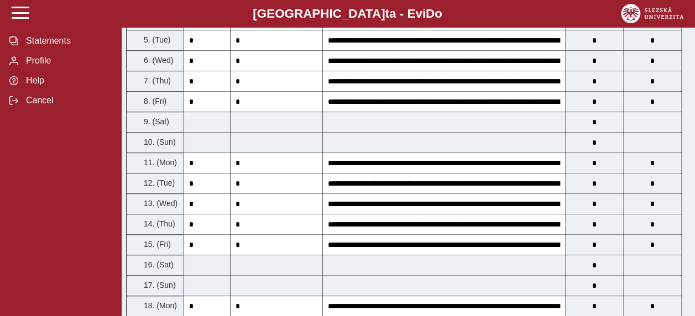
scroll to position [338, 0]
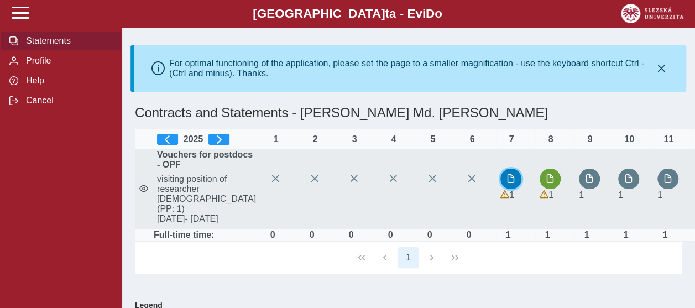
click at [506, 183] on span "button" at bounding box center [510, 178] width 9 height 9
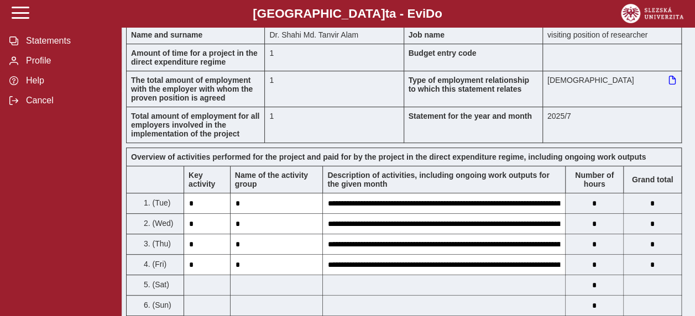
scroll to position [152, 0]
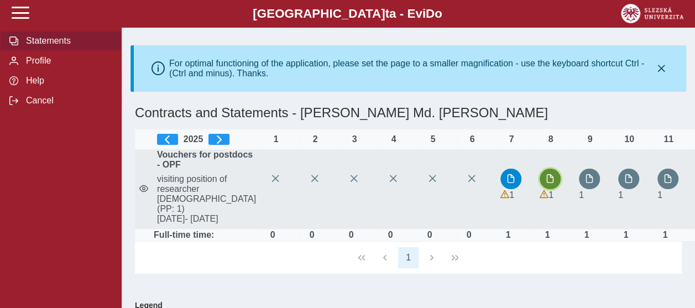
click at [546, 183] on span "button" at bounding box center [550, 178] width 9 height 9
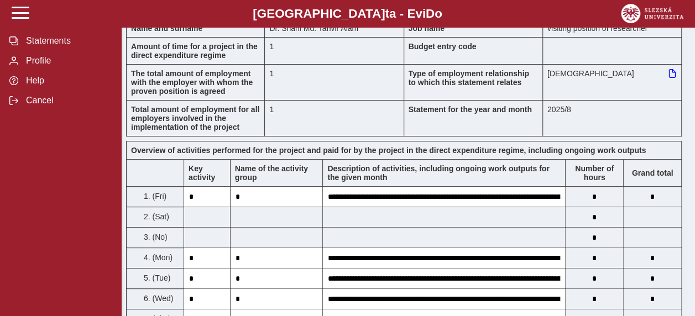
scroll to position [55, 0]
